Goal: Task Accomplishment & Management: Manage account settings

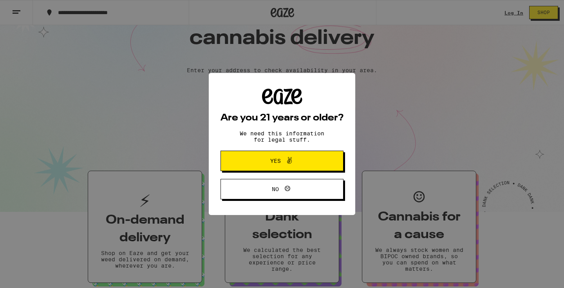
click at [311, 165] on span "Yes" at bounding box center [282, 161] width 60 height 10
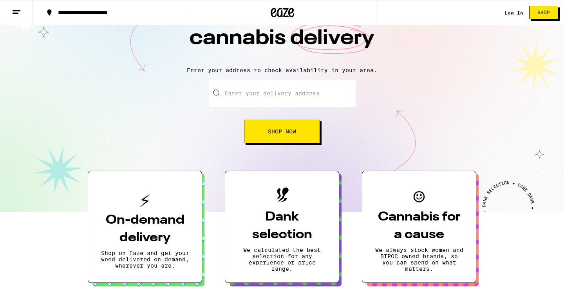
click at [510, 15] on link "Log In" at bounding box center [514, 12] width 19 height 5
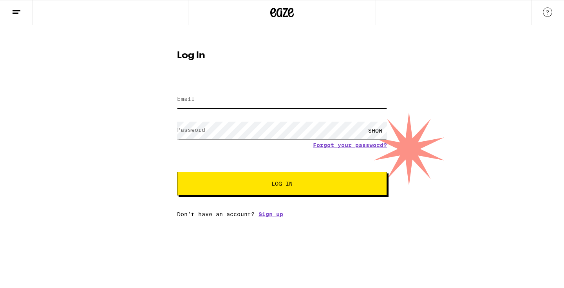
click at [299, 108] on input "Email" at bounding box center [282, 100] width 210 height 18
type input "[EMAIL_ADDRESS][DOMAIN_NAME]"
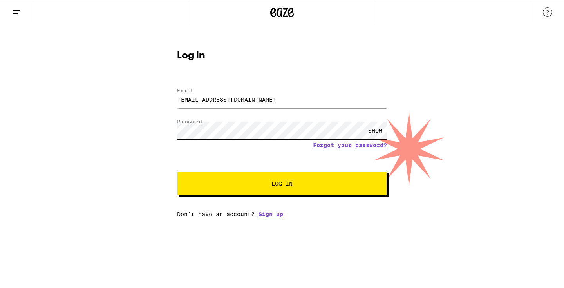
click at [177, 172] on button "Log In" at bounding box center [282, 184] width 210 height 24
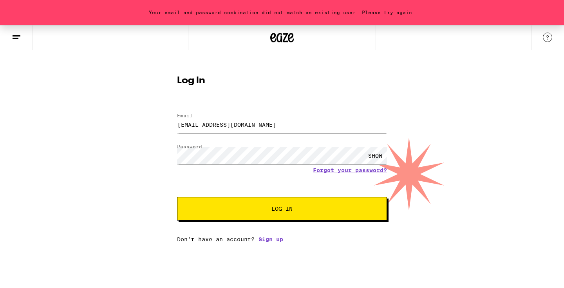
click at [258, 203] on button "Log In" at bounding box center [282, 209] width 210 height 24
click at [95, 136] on div "Your email and password combination did not match an existing user. Please try …" at bounding box center [282, 133] width 564 height 217
click at [177, 197] on button "Log In" at bounding box center [282, 209] width 210 height 24
